Goal: Task Accomplishment & Management: Use online tool/utility

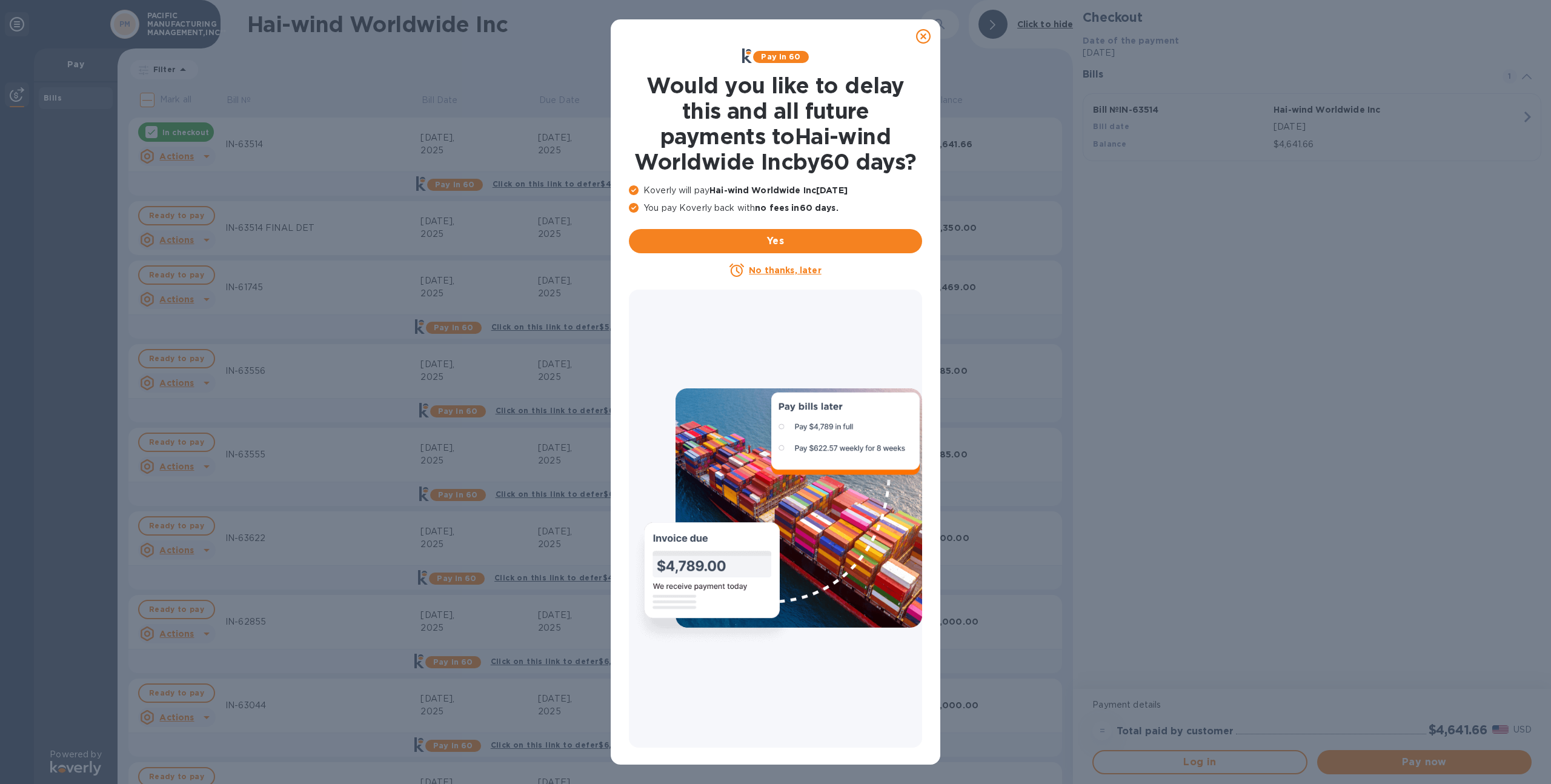
click at [929, 31] on icon at bounding box center [923, 36] width 14 height 14
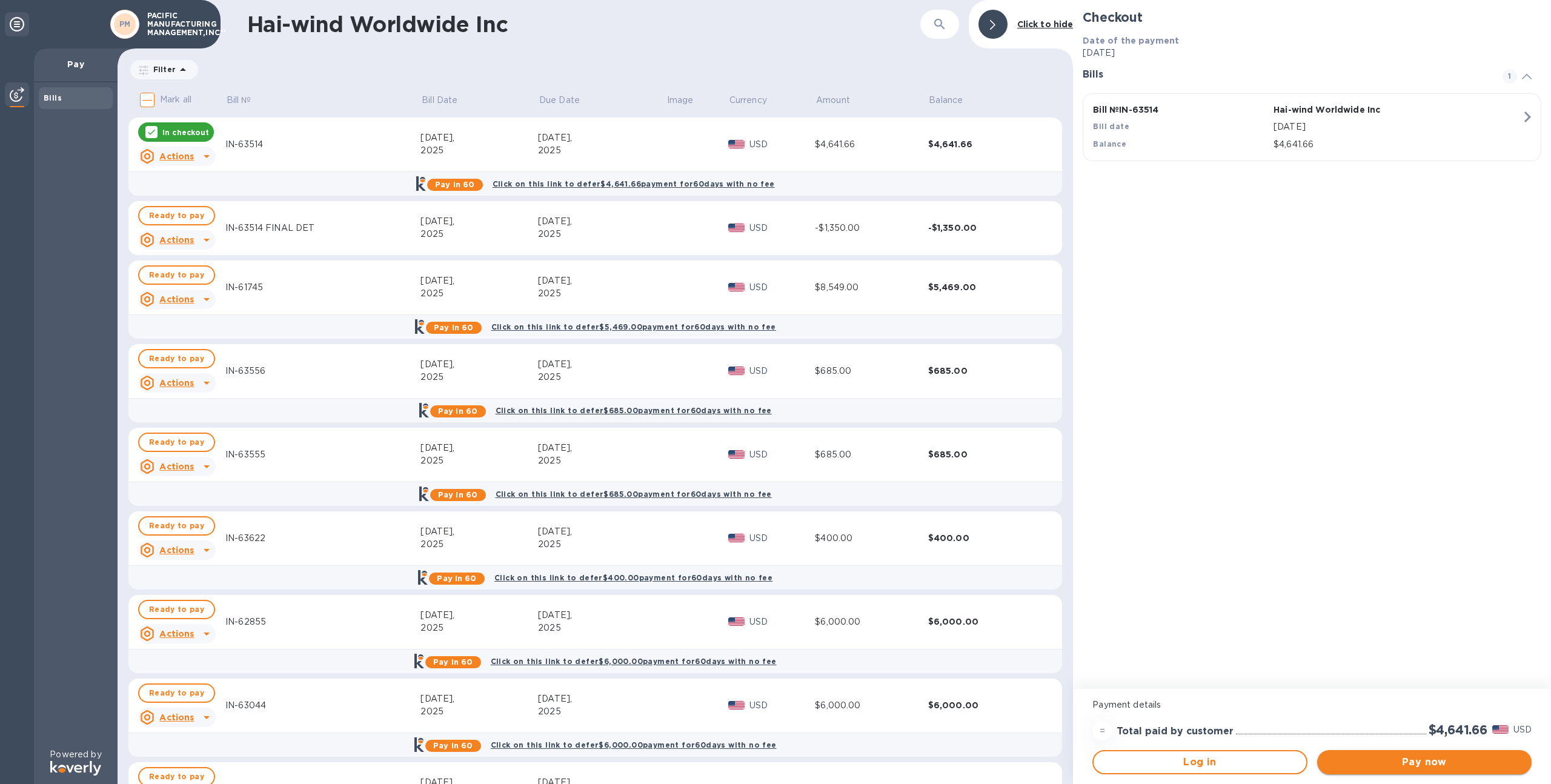
click at [1360, 761] on span "Pay now" at bounding box center [1425, 762] width 195 height 14
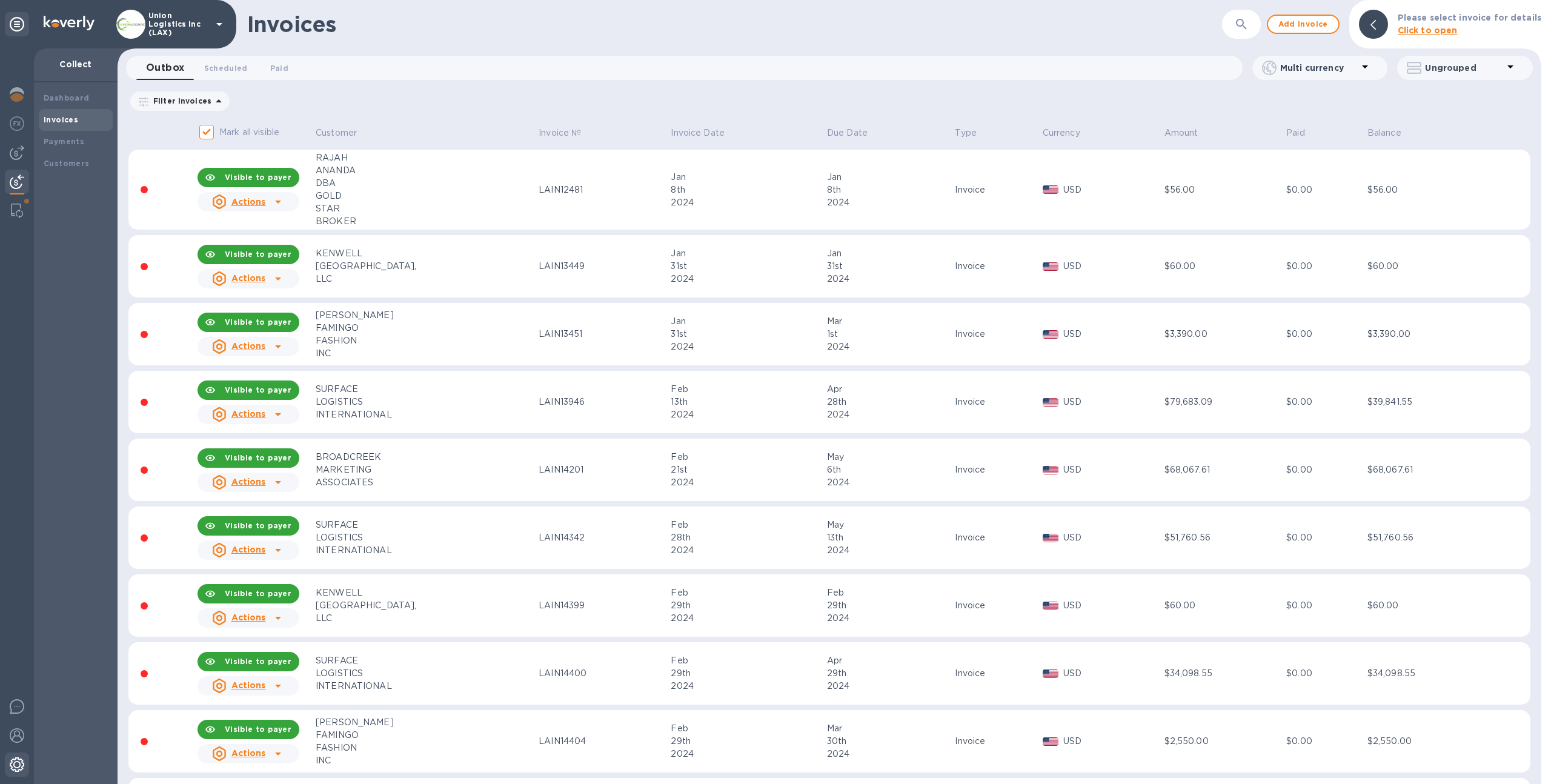
click at [14, 759] on img at bounding box center [17, 764] width 14 height 14
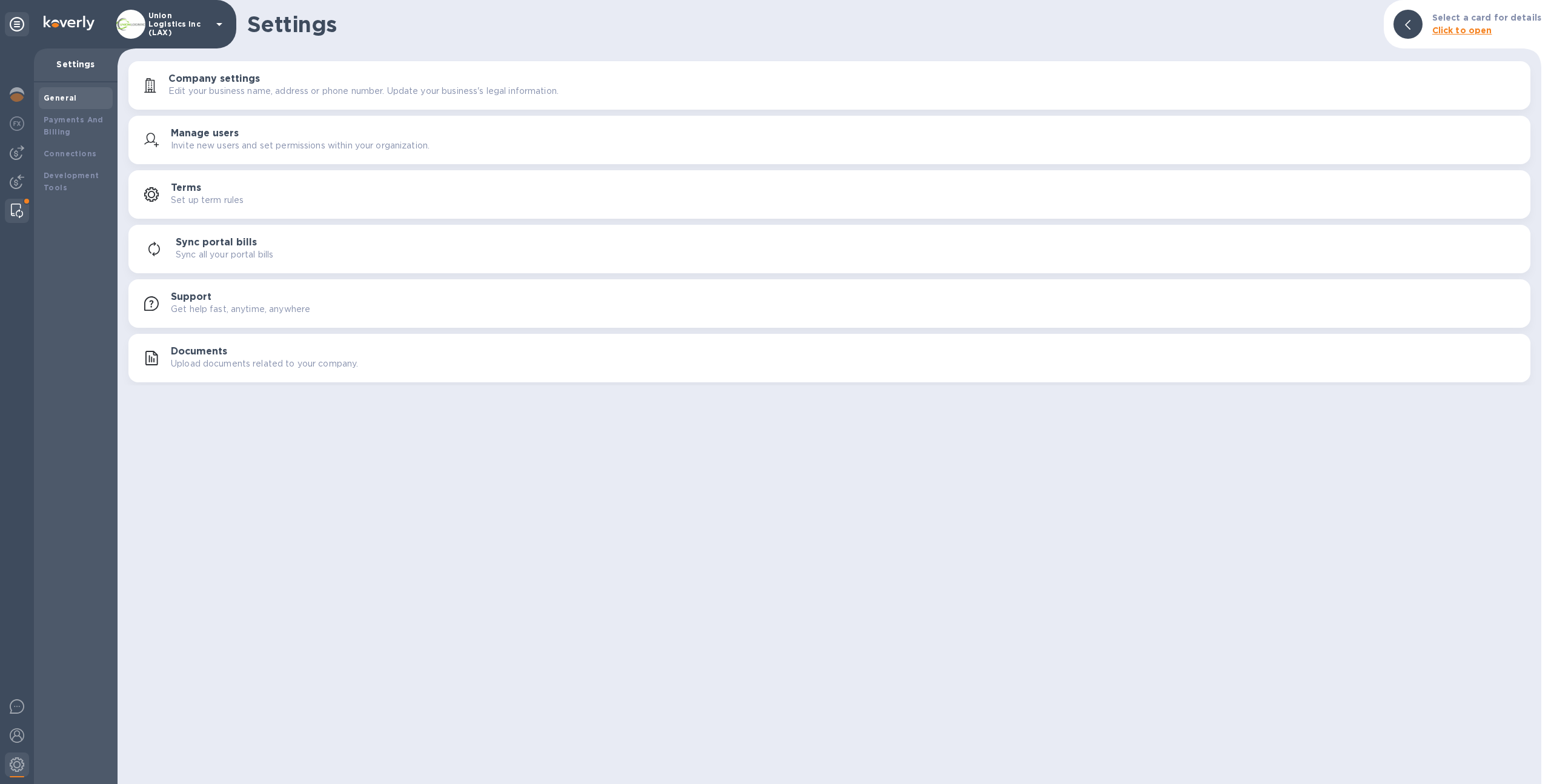
click at [20, 215] on img at bounding box center [17, 211] width 12 height 14
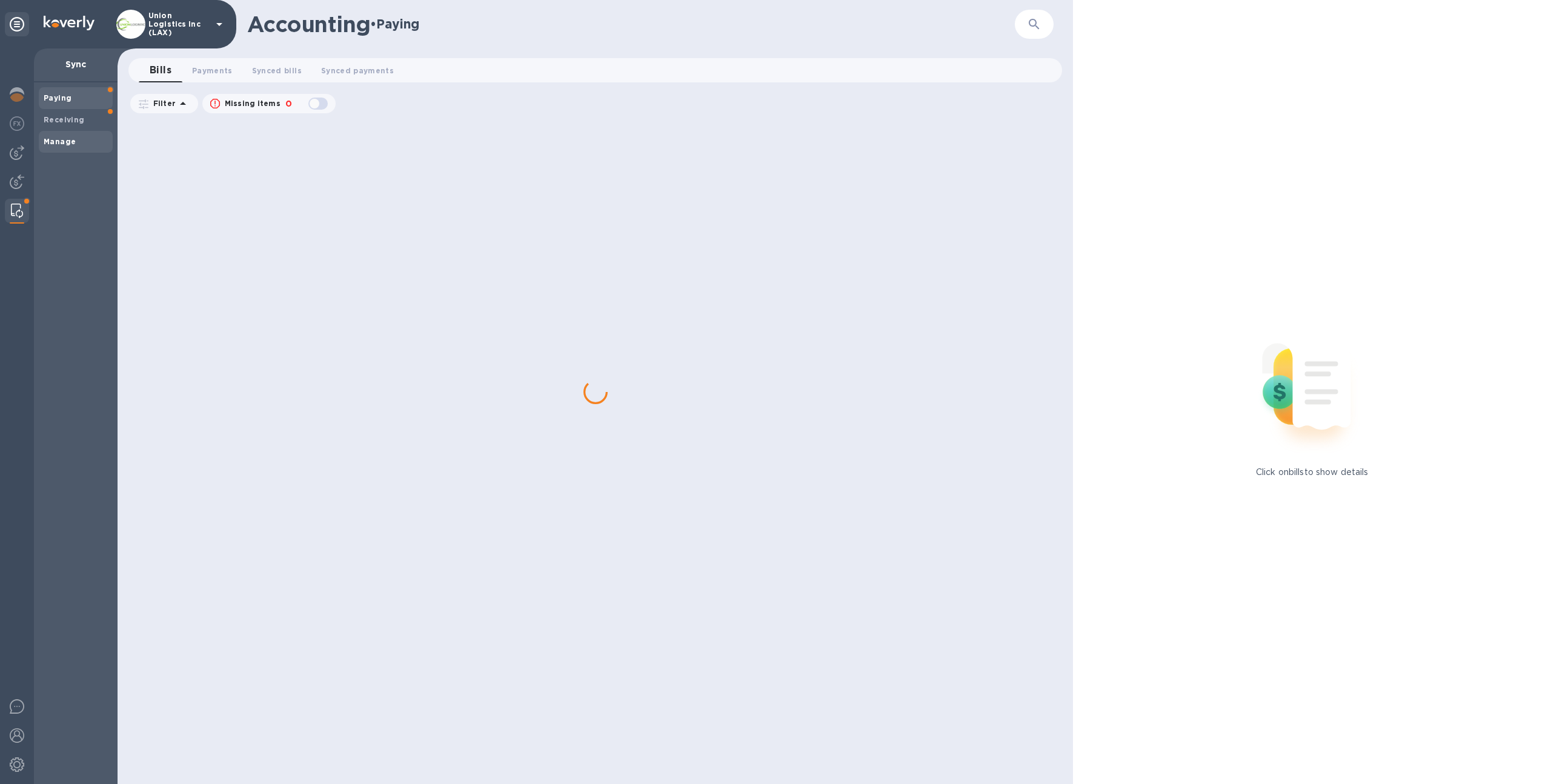
click at [88, 134] on div "Manage" at bounding box center [75, 141] width 74 height 22
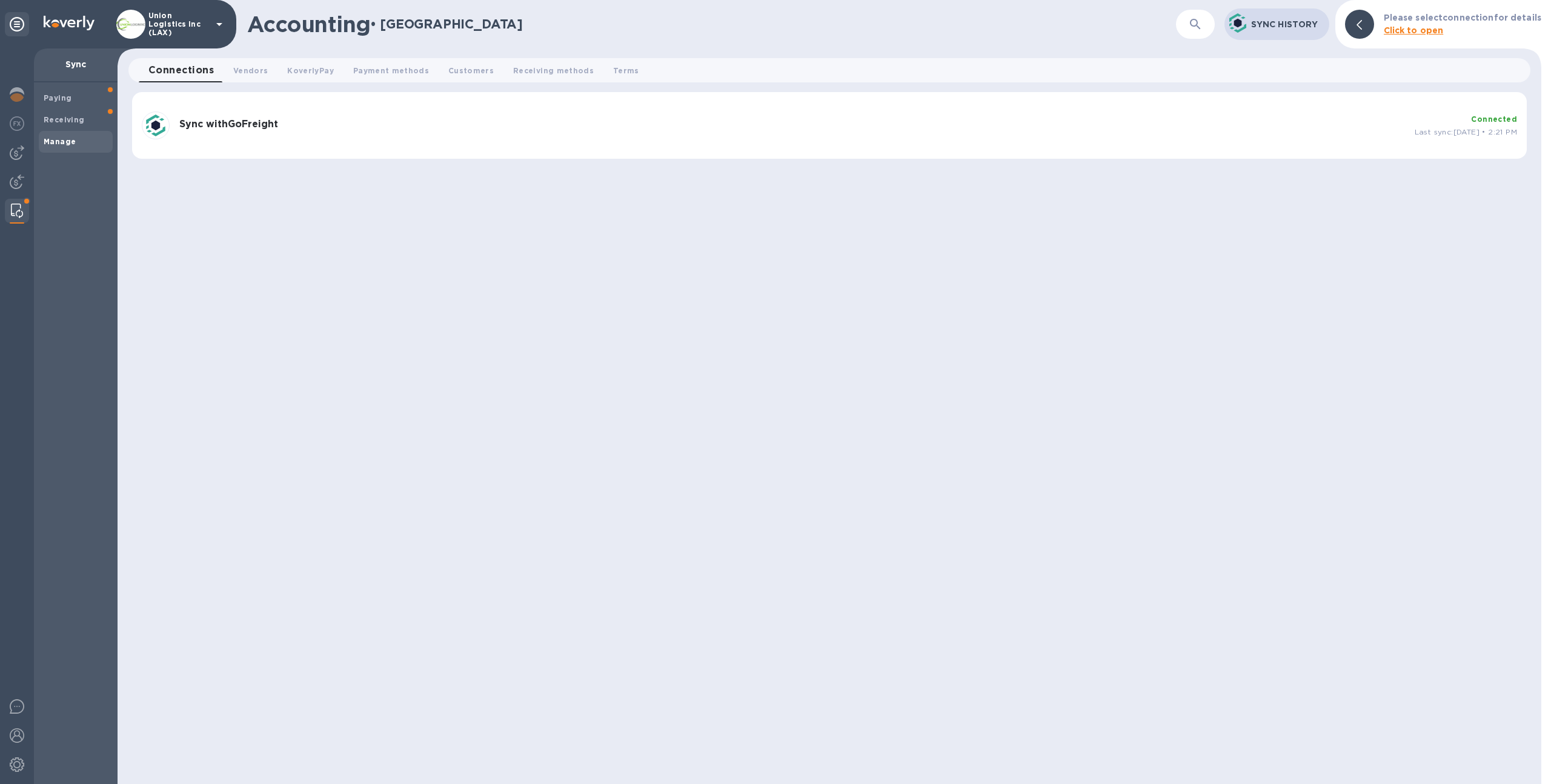
click at [644, 92] on div "Sync with GoFreight Connected Last sync: Aug 12th, 2025 • 2:21 PM" at bounding box center [830, 126] width 1395 height 67
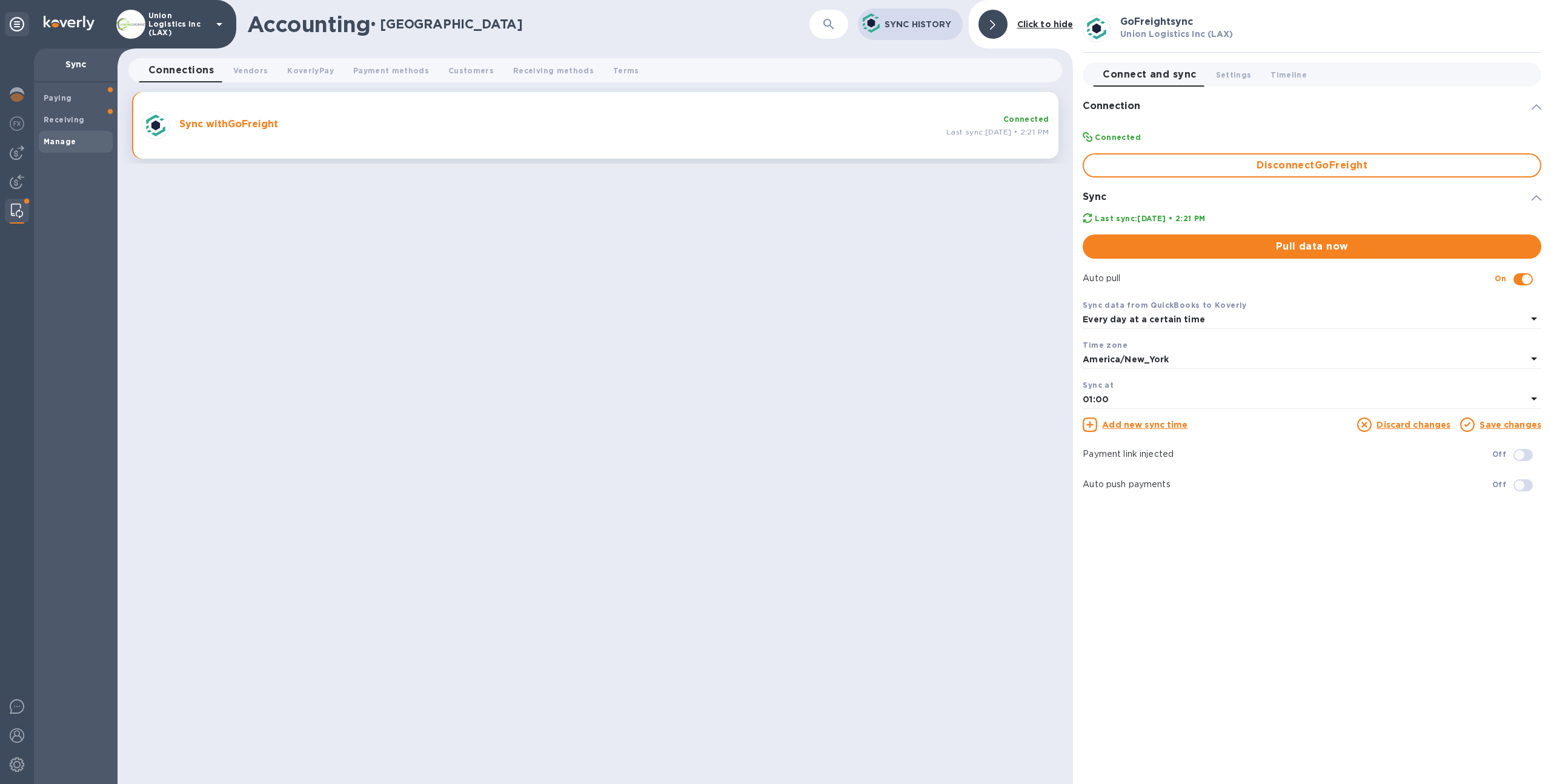
click at [1174, 320] on b "Every day at a certain time" at bounding box center [1144, 319] width 122 height 10
click at [1151, 372] on p "With frequency" at bounding box center [1307, 369] width 429 height 12
click at [1497, 384] on link "Save changes" at bounding box center [1510, 384] width 62 height 10
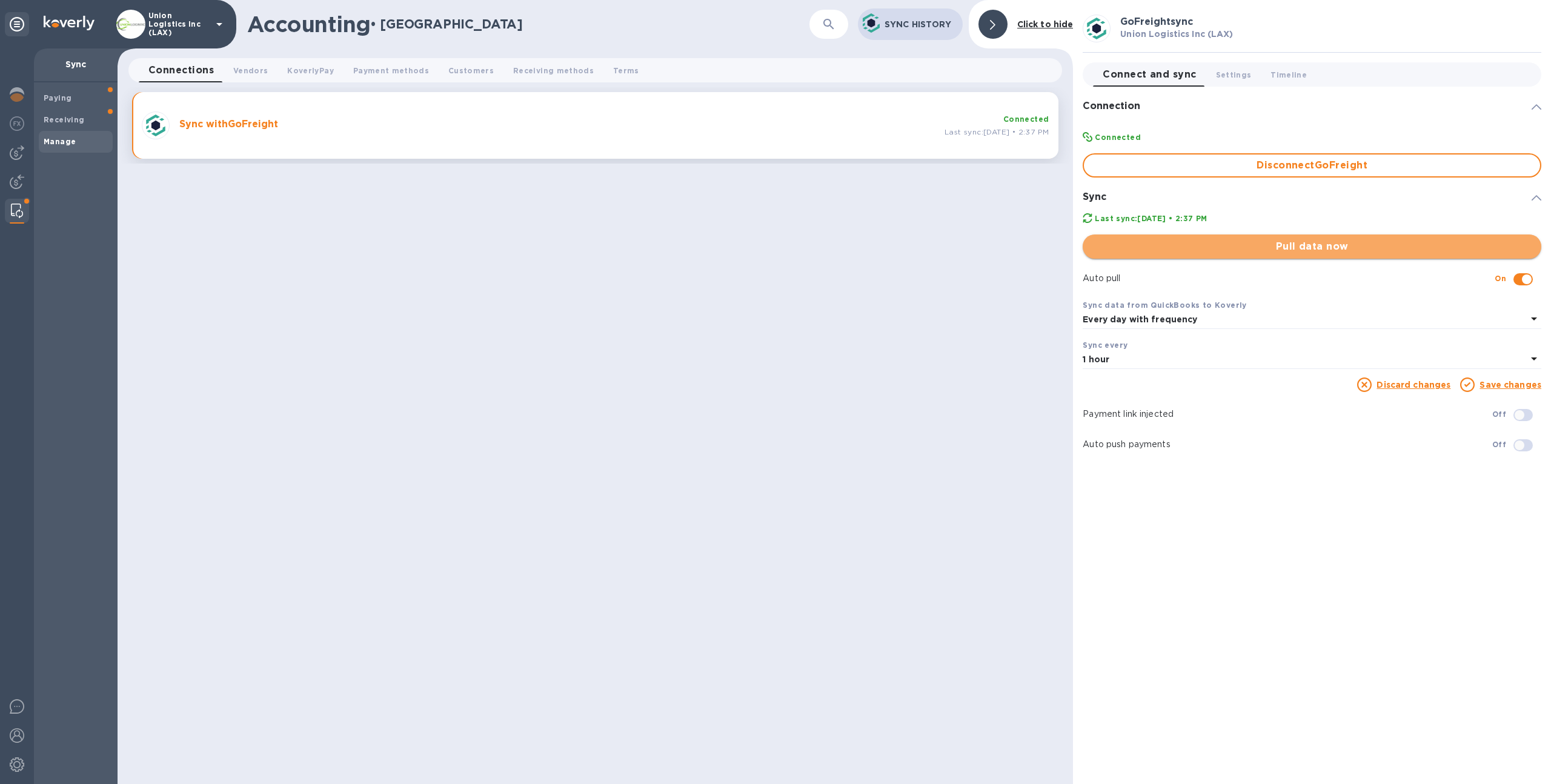
click at [1155, 249] on span "Pull data now" at bounding box center [1312, 247] width 439 height 14
